Goal: Entertainment & Leisure: Consume media (video, audio)

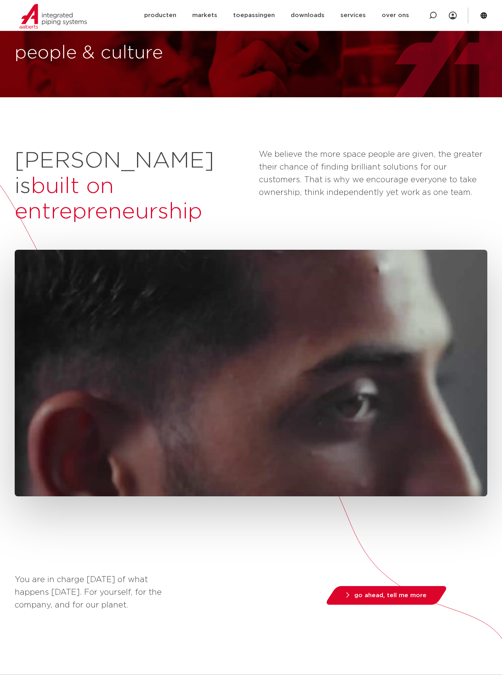
scroll to position [43, 0]
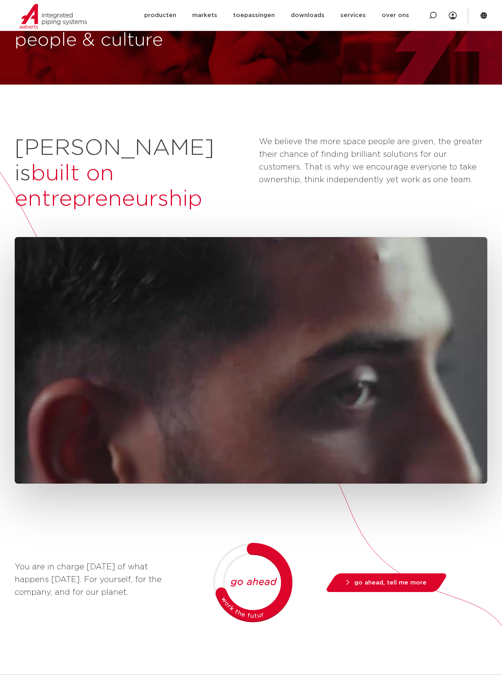
click at [78, 506] on div "You are in charge [DATE] of what happens [DATE]. For yourself, for the company,…" at bounding box center [251, 562] width 473 height 650
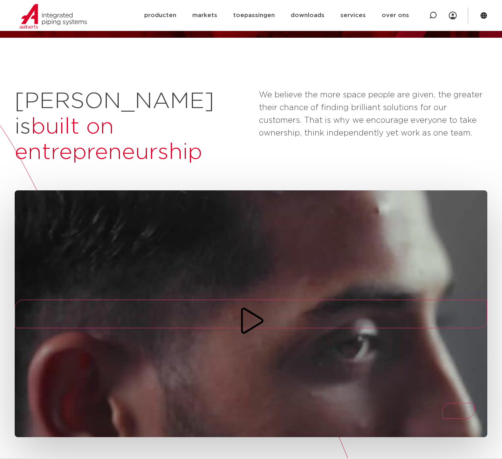
scroll to position [114, 0]
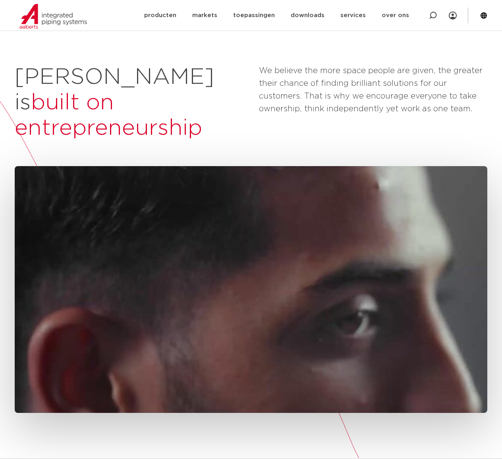
click at [462, 392] on icon "Mute/Unmute" at bounding box center [470, 408] width 22 height 32
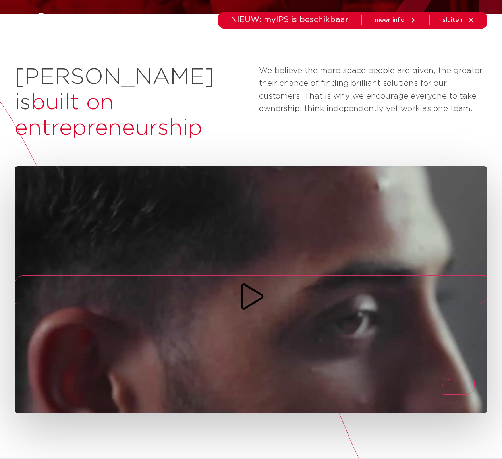
click at [458, 389] on icon "Mute/Unmute" at bounding box center [458, 389] width 0 height 0
click at [263, 282] on icon "Play/Pause" at bounding box center [251, 296] width 29 height 29
click at [264, 282] on icon "Play/Pause" at bounding box center [251, 296] width 29 height 29
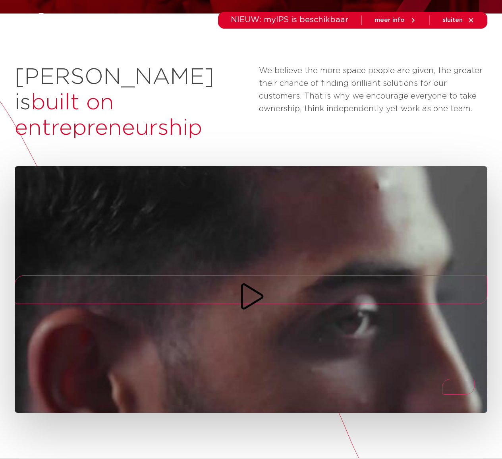
click at [263, 282] on icon "Play/Pause" at bounding box center [251, 296] width 29 height 29
click at [263, 282] on icon "Play/Pause" at bounding box center [251, 295] width 23 height 27
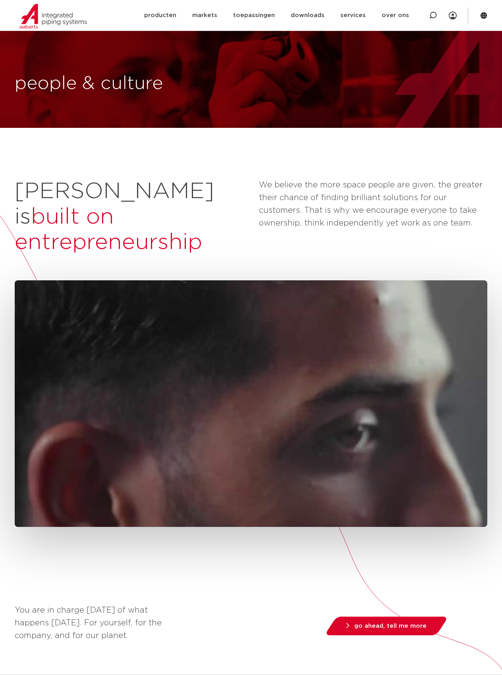
scroll to position [114, 0]
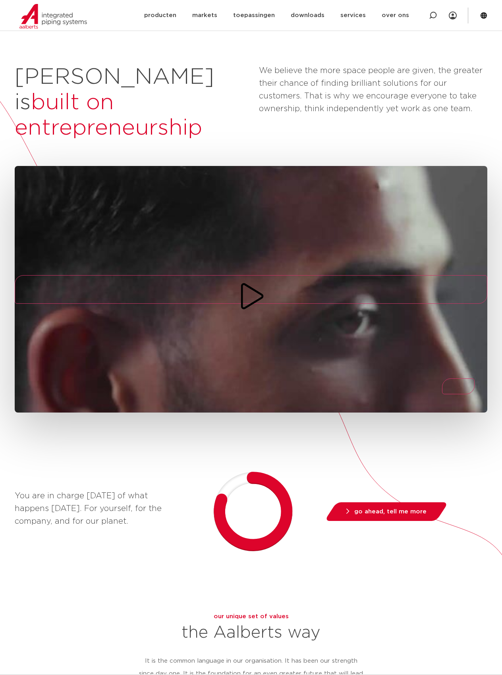
click at [265, 282] on icon "Play/Pause" at bounding box center [251, 296] width 29 height 29
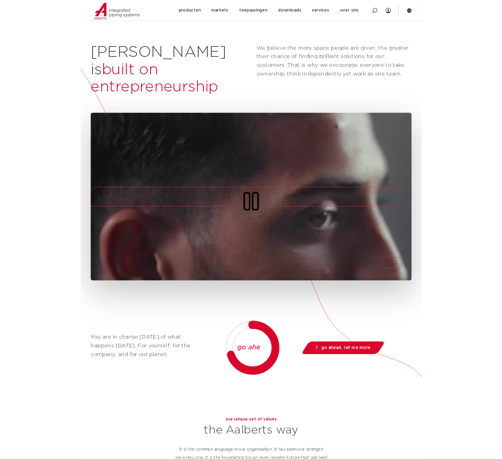
scroll to position [0, 0]
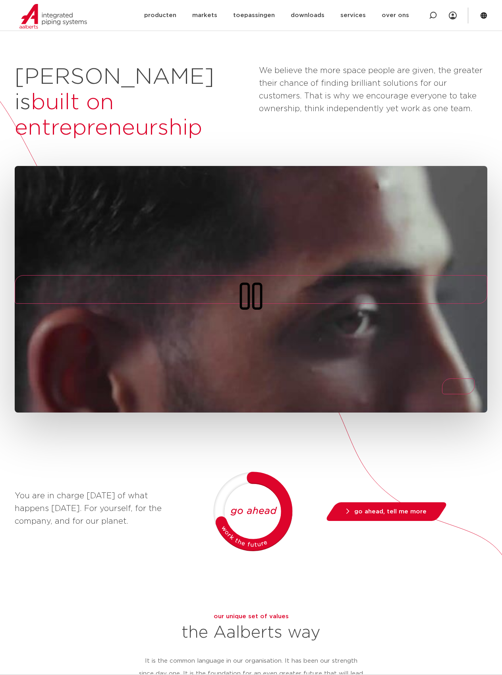
click at [260, 282] on icon "Play/Pause" at bounding box center [251, 296] width 29 height 29
click at [261, 282] on icon "Play/Pause" at bounding box center [251, 296] width 29 height 29
click at [261, 282] on icon "Play/Pause" at bounding box center [251, 295] width 23 height 27
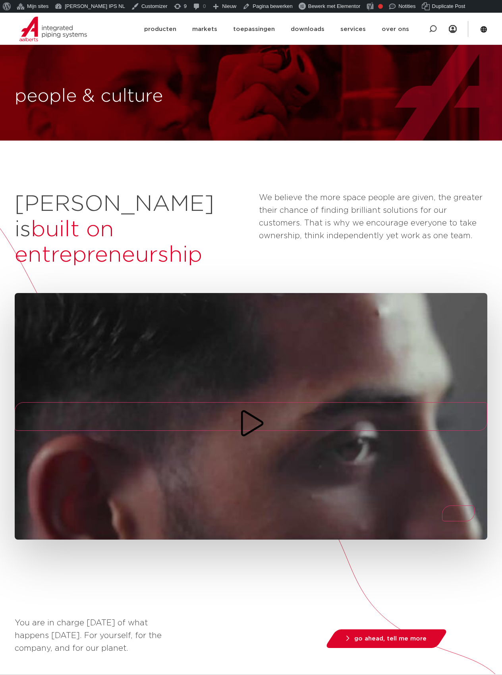
scroll to position [114, 0]
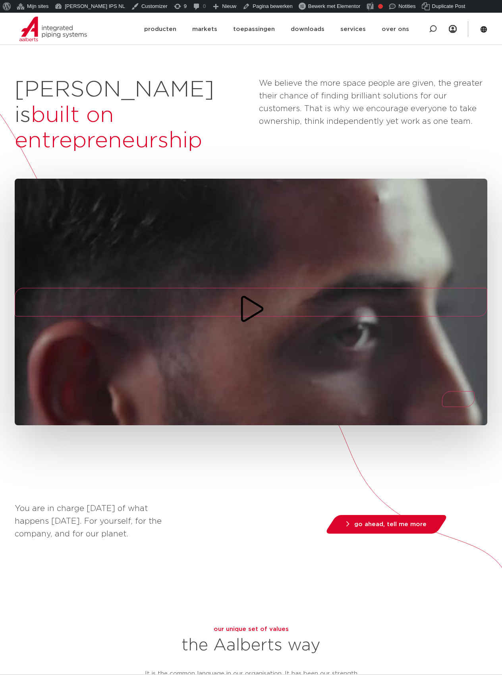
click at [261, 295] on icon "Play/Pause" at bounding box center [251, 309] width 29 height 29
click at [260, 295] on icon "Play/Pause" at bounding box center [251, 309] width 29 height 29
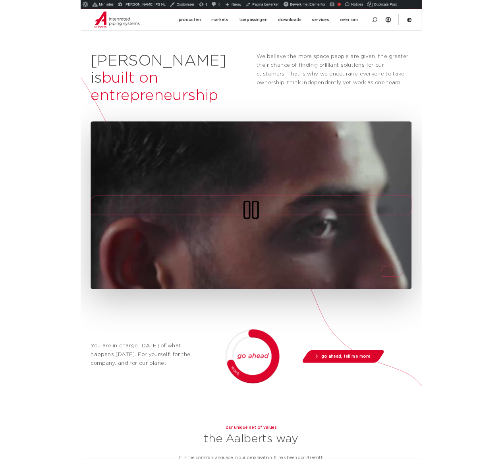
scroll to position [0, 0]
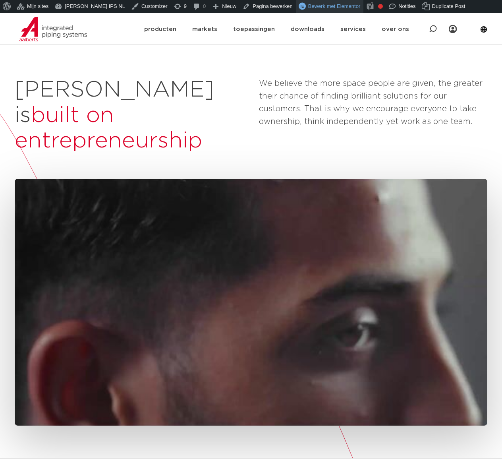
click at [308, 4] on span "Bewerk met Elementor" at bounding box center [334, 6] width 52 height 6
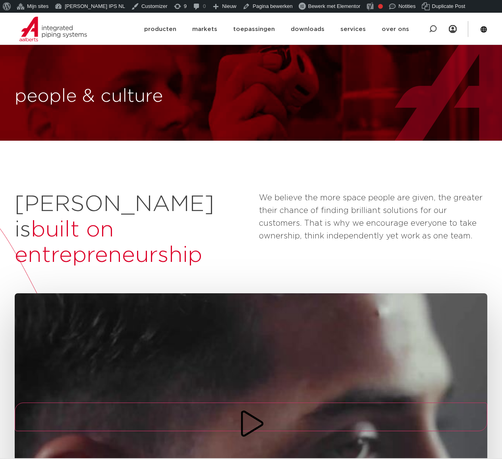
scroll to position [114, 0]
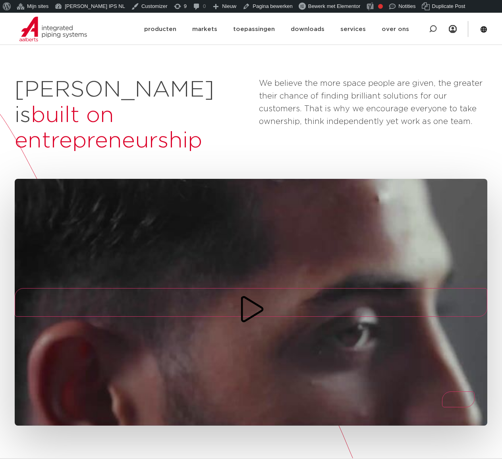
click at [261, 295] on icon "Play/Pause" at bounding box center [251, 309] width 29 height 29
click at [264, 295] on icon "Play/Pause" at bounding box center [251, 309] width 29 height 29
click at [466, 405] on icon "Mute/Unmute" at bounding box center [469, 421] width 22 height 32
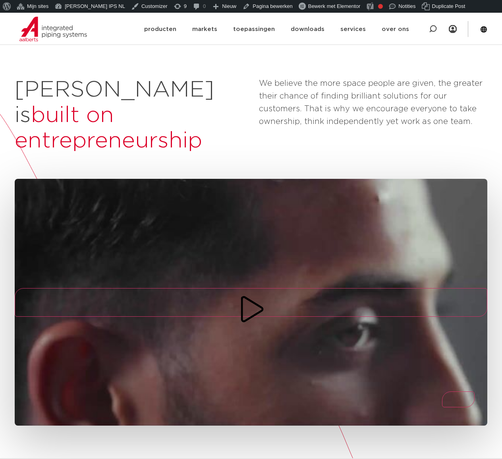
click at [263, 295] on icon "Play/Pause" at bounding box center [251, 309] width 29 height 29
click at [263, 295] on icon "Play/Pause" at bounding box center [251, 308] width 23 height 27
click at [76, 12] on link "[PERSON_NAME] IPS NL" at bounding box center [90, 6] width 77 height 13
